Goal: Find contact information: Obtain details needed to contact an individual or organization

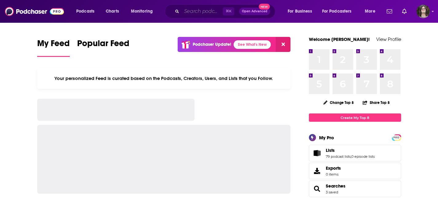
click at [220, 9] on input "Search podcasts, credits, & more..." at bounding box center [202, 11] width 41 height 10
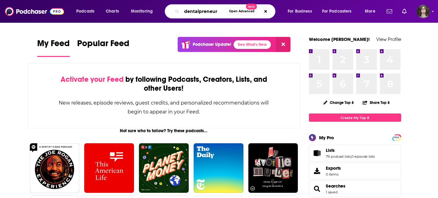
type input "dentalpreneur"
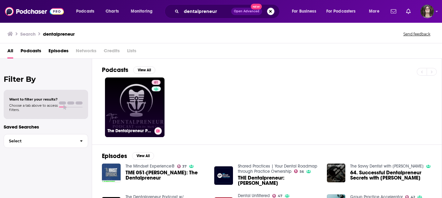
click at [122, 110] on link "61 The Dentalpreneur Podcast w/ [PERSON_NAME]" at bounding box center [135, 107] width 60 height 60
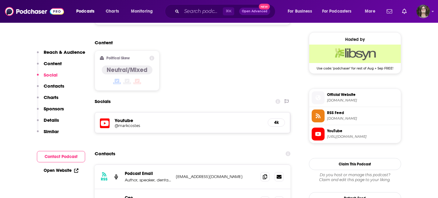
scroll to position [499, 0]
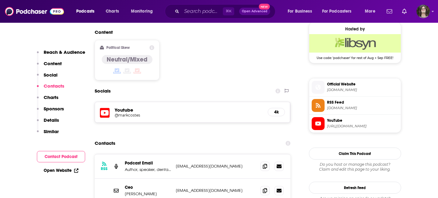
click at [119, 107] on h5 "Youtube" at bounding box center [189, 110] width 148 height 6
click at [124, 113] on h5 "@markcostes" at bounding box center [164, 115] width 98 height 5
drag, startPoint x: 239, startPoint y: 128, endPoint x: 178, endPoint y: 131, distance: 61.5
click at [178, 163] on p "[EMAIL_ADDRESS][DOMAIN_NAME]" at bounding box center [216, 165] width 80 height 5
click at [231, 178] on div "Ceo [PERSON_NAME] [EMAIL_ADDRESS][DOMAIN_NAME] [PERSON_NAME][EMAIL_ADDRESS][DOM…" at bounding box center [193, 190] width 196 height 24
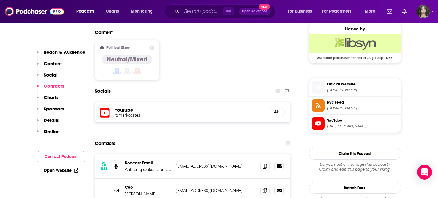
drag, startPoint x: 238, startPoint y: 129, endPoint x: 210, endPoint y: 130, distance: 28.9
click at [210, 163] on p "[EMAIL_ADDRESS][DOMAIN_NAME]" at bounding box center [216, 165] width 80 height 5
drag, startPoint x: 238, startPoint y: 129, endPoint x: 174, endPoint y: 129, distance: 64.2
click at [174, 154] on div "RSS Podcast Email Author, speaker, dental business coach and practicing dentist…" at bounding box center [193, 166] width 196 height 24
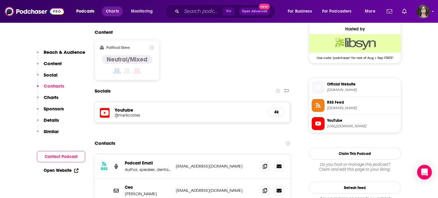
copy p "[EMAIL_ADDRESS][DOMAIN_NAME]"
click at [201, 178] on div "Ceo [PERSON_NAME] [EMAIL_ADDRESS][DOMAIN_NAME] [PERSON_NAME][EMAIL_ADDRESS][DOM…" at bounding box center [193, 190] width 196 height 24
drag, startPoint x: 230, startPoint y: 175, endPoint x: 174, endPoint y: 176, distance: 56.2
copy p "[EMAIL_ADDRESS][DOMAIN_NAME]"
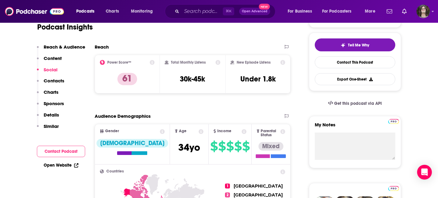
scroll to position [98, 0]
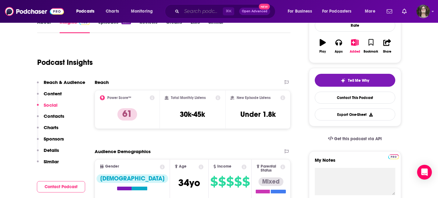
click at [203, 10] on input "Search podcasts, credits, & more..." at bounding box center [202, 11] width 41 height 10
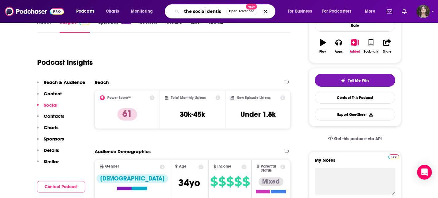
type input "the social dentist"
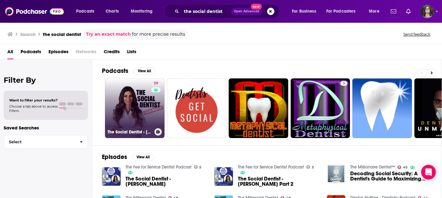
click at [132, 103] on link "39 The Social Dentist - [PERSON_NAME]" at bounding box center [135, 108] width 60 height 60
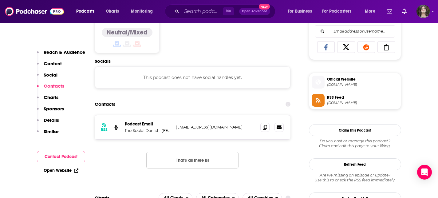
scroll to position [429, 0]
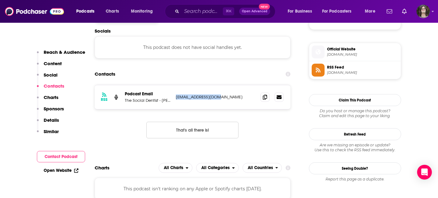
drag, startPoint x: 221, startPoint y: 98, endPoint x: 176, endPoint y: 100, distance: 44.9
click at [176, 100] on p "[EMAIL_ADDRESS][DOMAIN_NAME]" at bounding box center [216, 96] width 80 height 5
copy p "[EMAIL_ADDRESS][DOMAIN_NAME]"
